Goal: Task Accomplishment & Management: Manage account settings

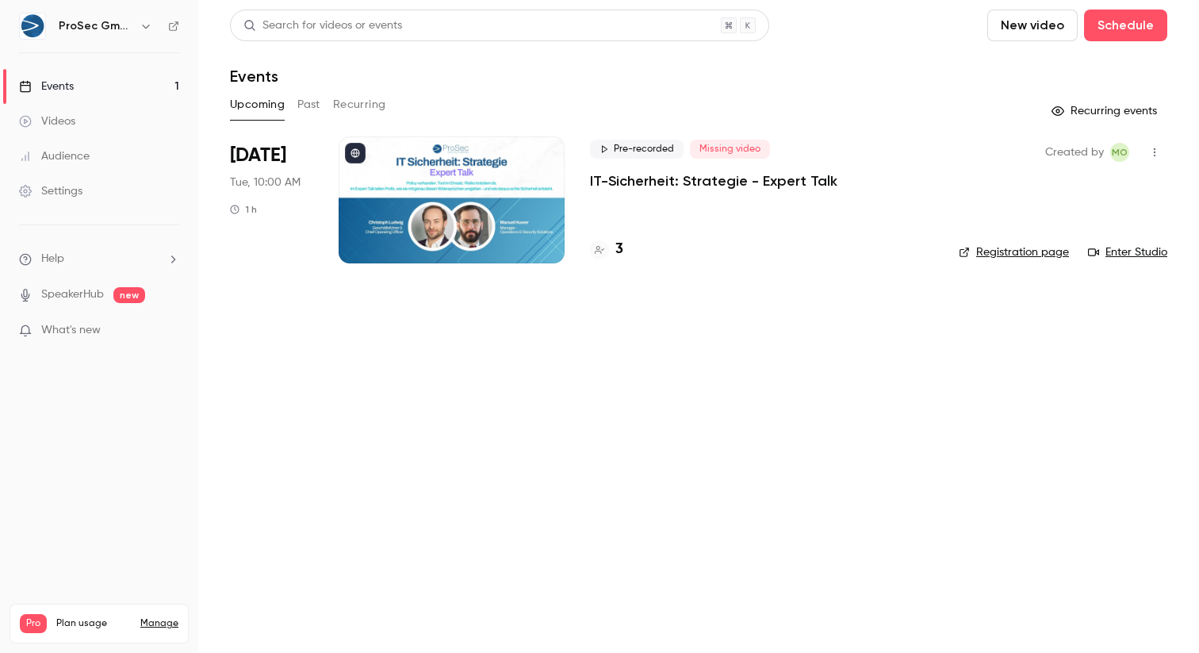
click at [708, 185] on p "IT-Sicherheit: Strategie - Expert Talk" at bounding box center [713, 180] width 247 height 19
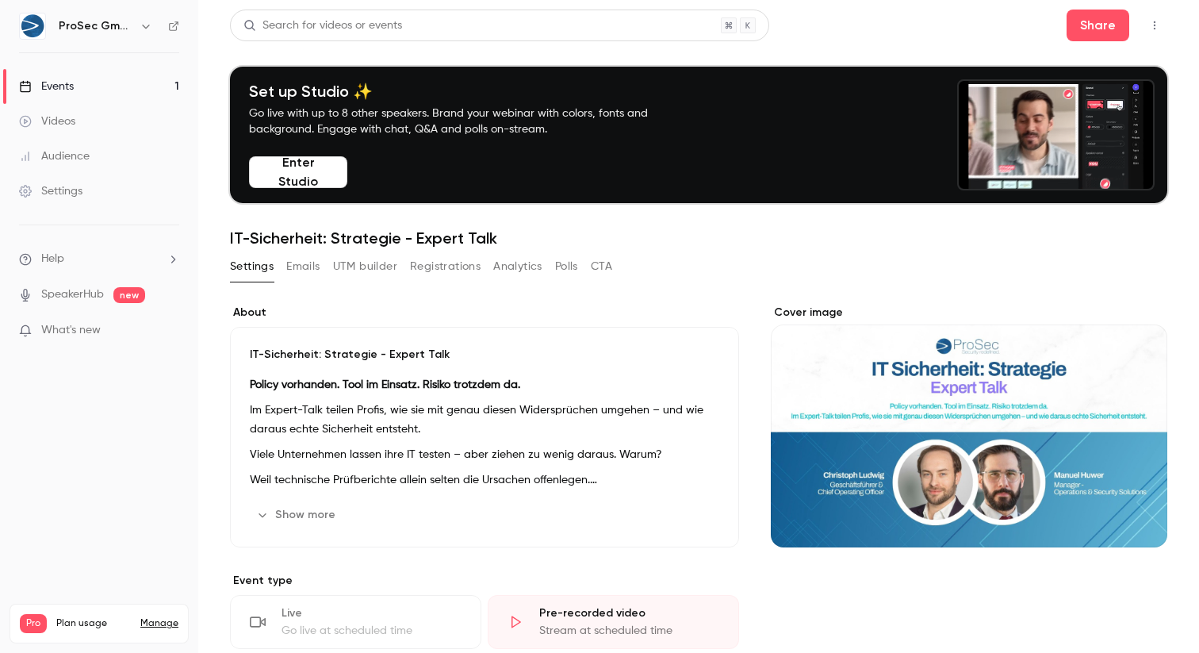
click at [463, 271] on button "Registrations" at bounding box center [445, 266] width 71 height 25
